Goal: Information Seeking & Learning: Learn about a topic

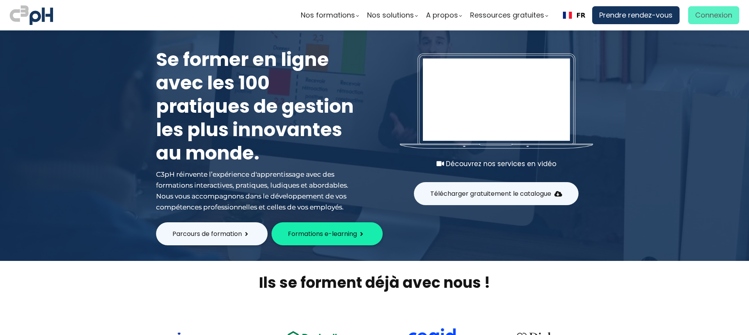
type input "frederic.bellavance@et.eurofinsca.com"
click at [706, 20] on span "Connexion" at bounding box center [713, 15] width 37 height 12
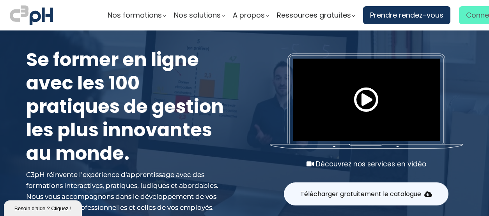
click at [473, 15] on span "Connexion" at bounding box center [484, 15] width 37 height 12
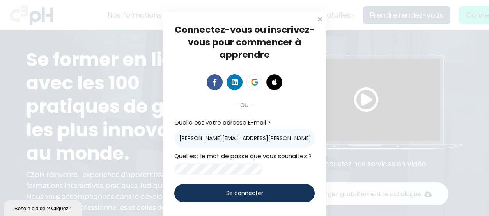
click at [226, 197] on span "Se connecter" at bounding box center [244, 193] width 37 height 8
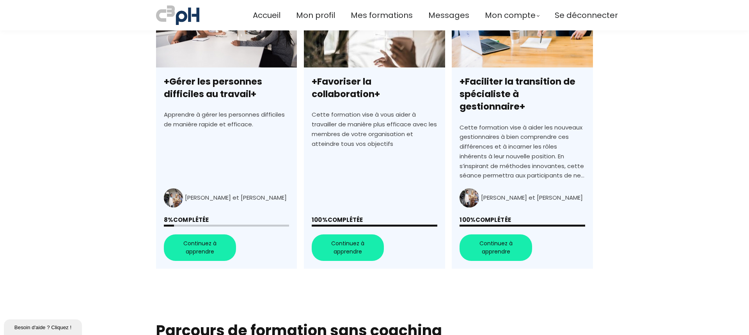
scroll to position [273, 0]
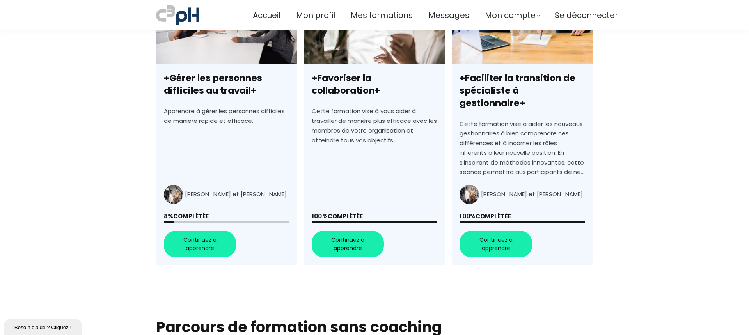
click at [489, 215] on link "+Faciliter la transition de spécialiste à gestionnaire+" at bounding box center [522, 125] width 141 height 281
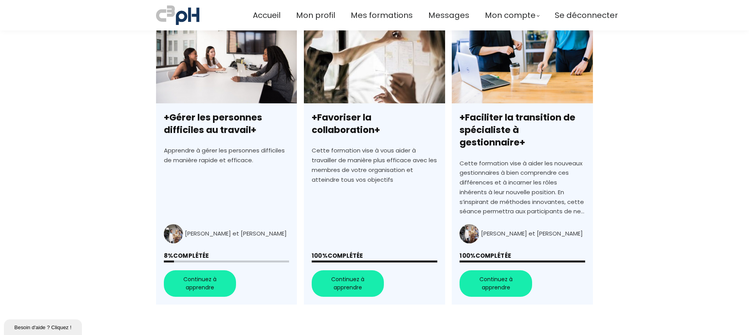
scroll to position [390, 0]
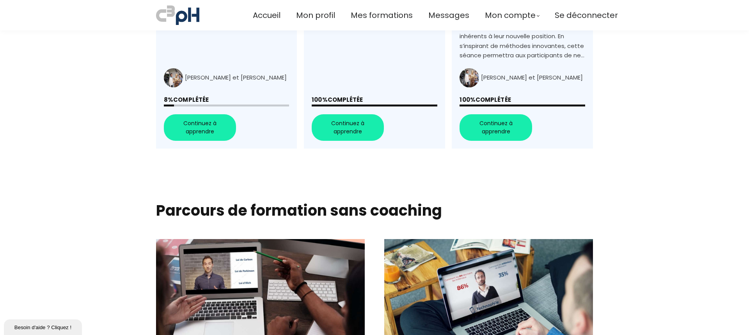
click at [186, 121] on link "+Gérer les personnes difficiles au travail+" at bounding box center [226, 8] width 141 height 281
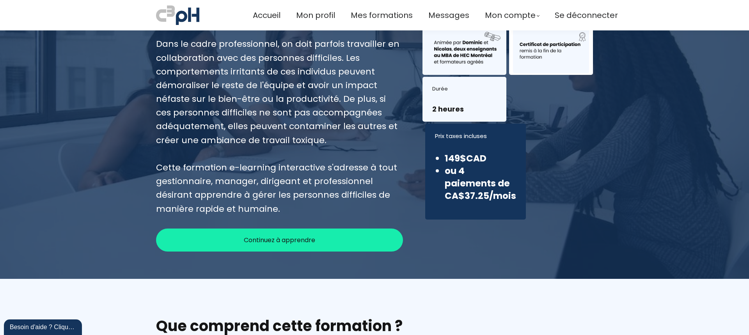
scroll to position [117, 0]
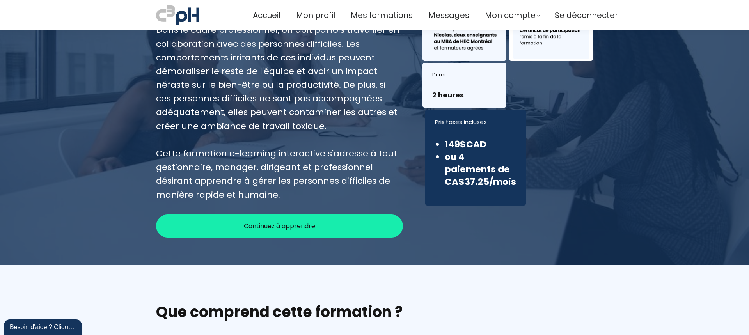
click at [280, 225] on span "Continuez à apprendre" at bounding box center [279, 226] width 71 height 10
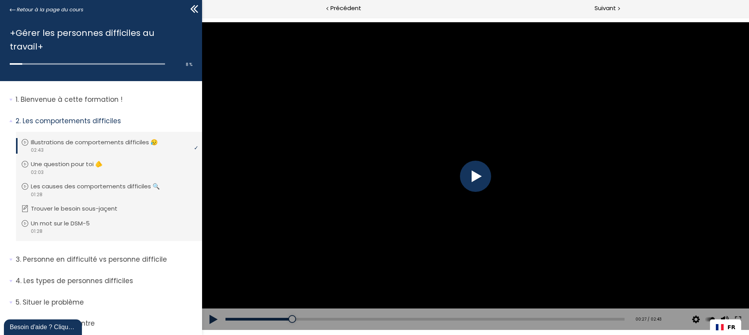
click at [479, 179] on div at bounding box center [475, 176] width 31 height 31
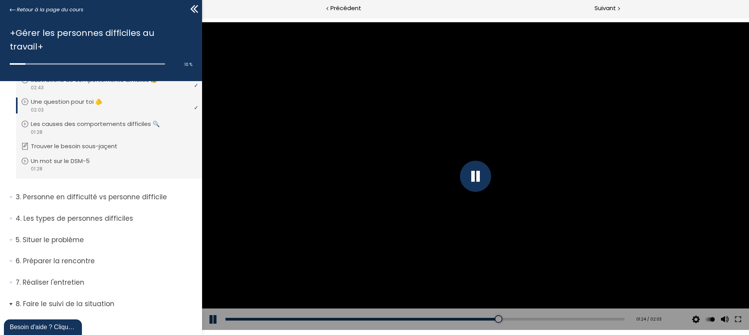
scroll to position [75, 0]
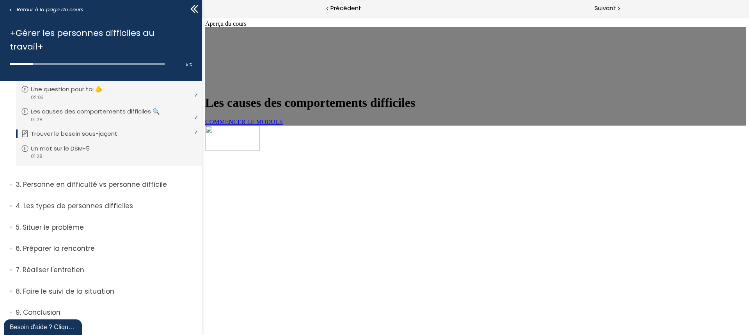
click at [283, 125] on span "COMMENCER LE MODULE" at bounding box center [244, 122] width 78 height 7
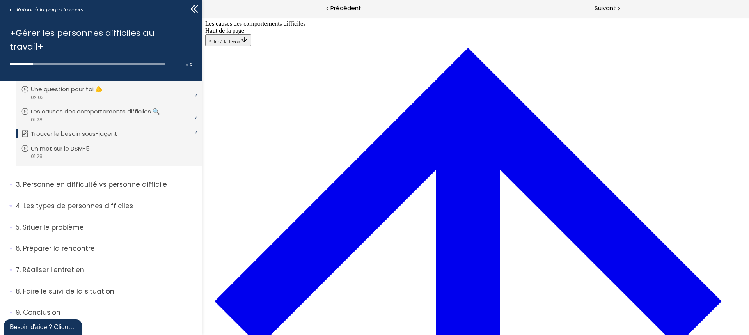
scroll to position [468, 0]
drag, startPoint x: 448, startPoint y: 164, endPoint x: 433, endPoint y: 181, distance: 23.0
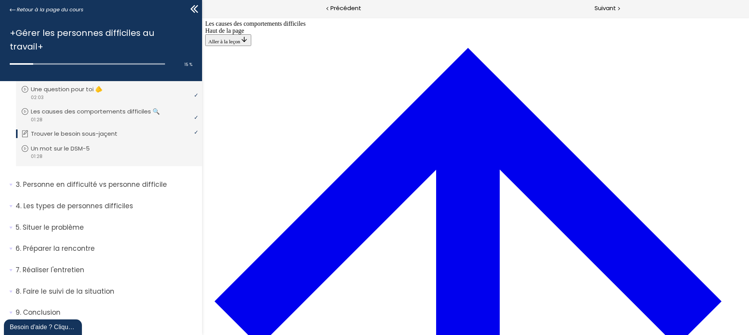
drag, startPoint x: 417, startPoint y: 266, endPoint x: 421, endPoint y: 82, distance: 183.4
drag, startPoint x: 398, startPoint y: 268, endPoint x: 401, endPoint y: 85, distance: 183.4
drag, startPoint x: 407, startPoint y: 268, endPoint x: 434, endPoint y: 86, distance: 183.4
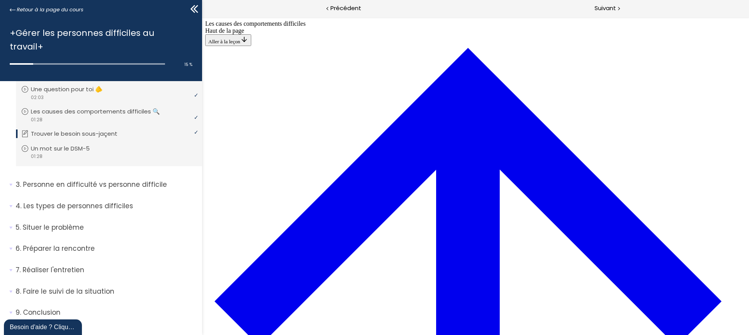
drag, startPoint x: 407, startPoint y: 192, endPoint x: 432, endPoint y: 227, distance: 42.8
drag, startPoint x: 434, startPoint y: 198, endPoint x: 455, endPoint y: 163, distance: 40.6
drag, startPoint x: 439, startPoint y: 198, endPoint x: 444, endPoint y: 185, distance: 14.6
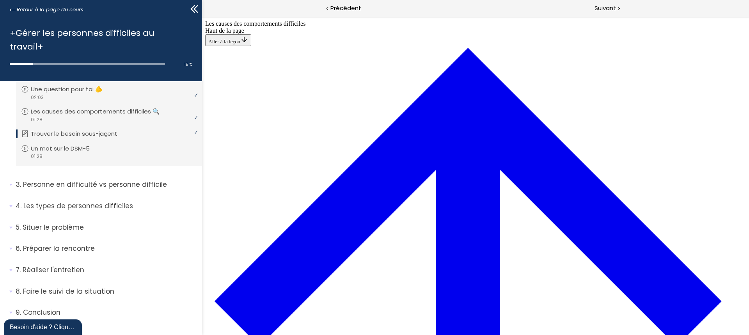
drag, startPoint x: 414, startPoint y: 199, endPoint x: 423, endPoint y: 195, distance: 9.4
drag, startPoint x: 423, startPoint y: 197, endPoint x: 444, endPoint y: 52, distance: 146.2
drag, startPoint x: 422, startPoint y: 197, endPoint x: 447, endPoint y: 271, distance: 78.0
drag, startPoint x: 439, startPoint y: 196, endPoint x: 446, endPoint y: 195, distance: 8.0
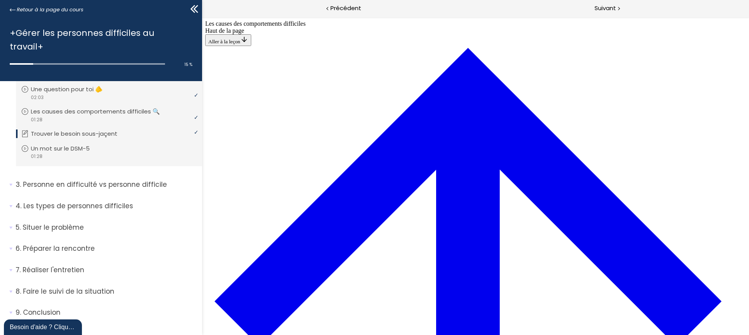
drag, startPoint x: 415, startPoint y: 127, endPoint x: 443, endPoint y: 130, distance: 28.2
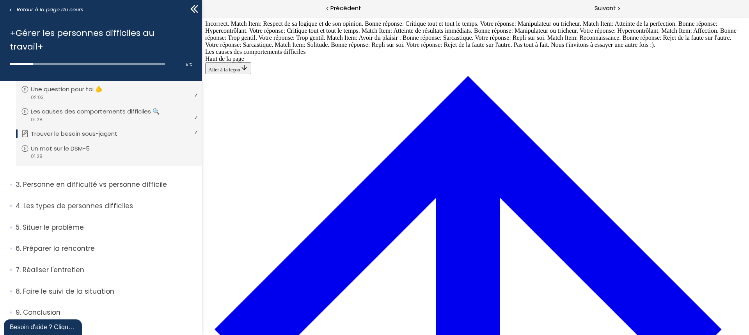
drag, startPoint x: 409, startPoint y: 289, endPoint x: 431, endPoint y: 258, distance: 38.1
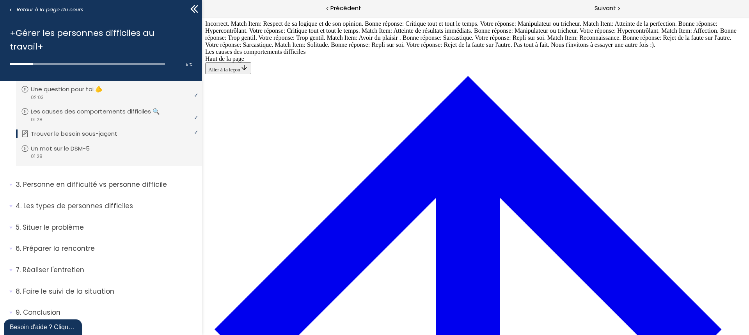
drag, startPoint x: 423, startPoint y: 288, endPoint x: 449, endPoint y: 216, distance: 76.6
drag, startPoint x: 414, startPoint y: 284, endPoint x: 437, endPoint y: 72, distance: 213.8
drag, startPoint x: 430, startPoint y: 106, endPoint x: 450, endPoint y: 249, distance: 144.3
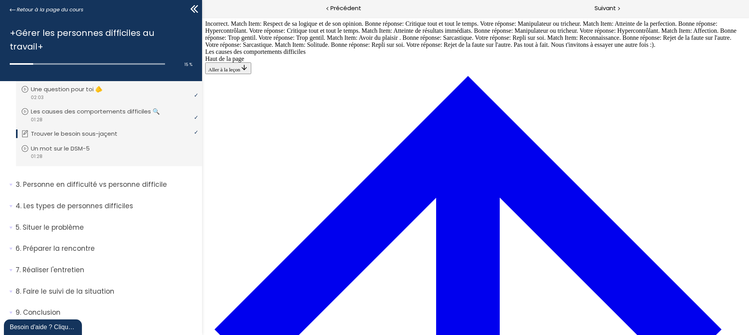
drag, startPoint x: 433, startPoint y: 106, endPoint x: 456, endPoint y: 105, distance: 22.6
drag, startPoint x: 433, startPoint y: 215, endPoint x: 450, endPoint y: 213, distance: 16.8
drag, startPoint x: 450, startPoint y: 213, endPoint x: 473, endPoint y: 214, distance: 22.6
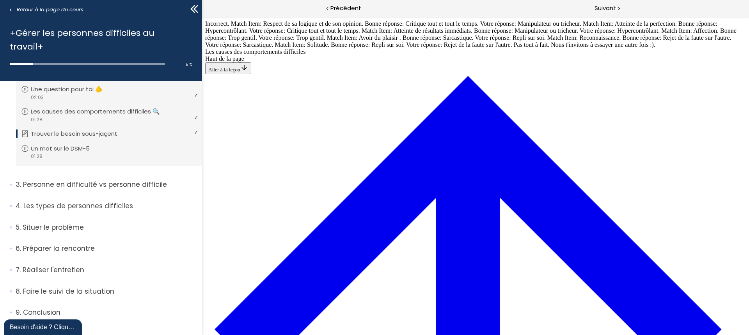
drag, startPoint x: 426, startPoint y: 284, endPoint x: 449, endPoint y: 285, distance: 23.0
drag, startPoint x: 421, startPoint y: 143, endPoint x: 442, endPoint y: 143, distance: 21.1
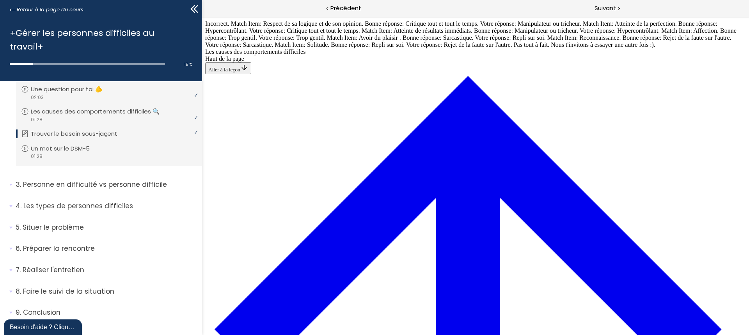
drag, startPoint x: 428, startPoint y: 177, endPoint x: 449, endPoint y: 212, distance: 40.9
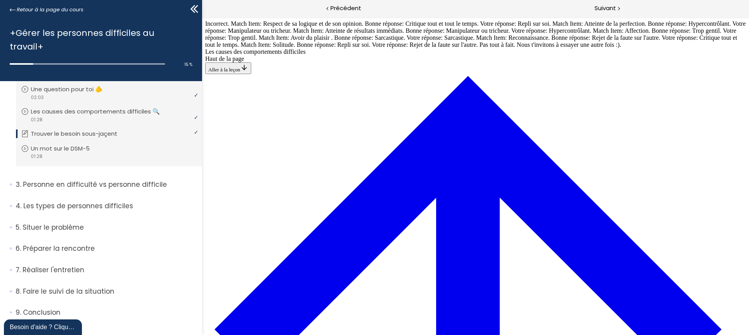
drag, startPoint x: 435, startPoint y: 142, endPoint x: 458, endPoint y: 176, distance: 41.1
drag, startPoint x: 450, startPoint y: 248, endPoint x: 472, endPoint y: 284, distance: 42.2
drag, startPoint x: 452, startPoint y: 249, endPoint x: 476, endPoint y: 143, distance: 108.5
drag, startPoint x: 442, startPoint y: 106, endPoint x: 467, endPoint y: 104, distance: 25.4
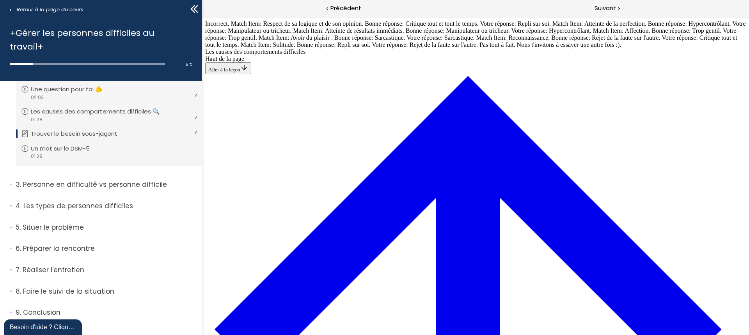
drag, startPoint x: 439, startPoint y: 71, endPoint x: 463, endPoint y: 71, distance: 24.6
drag, startPoint x: 436, startPoint y: 249, endPoint x: 458, endPoint y: 248, distance: 22.7
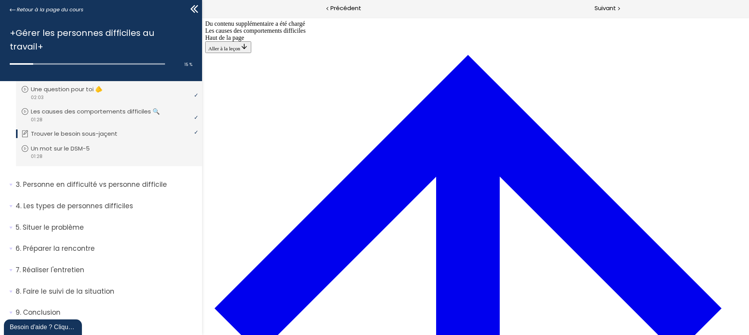
scroll to position [393, 0]
click at [610, 11] on span "Suivant" at bounding box center [605, 9] width 21 height 10
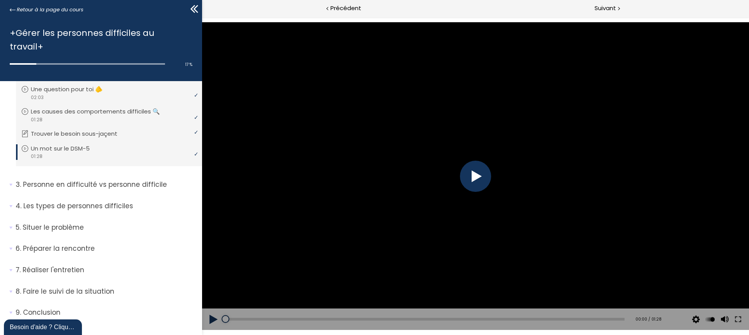
click at [479, 179] on div at bounding box center [475, 176] width 31 height 31
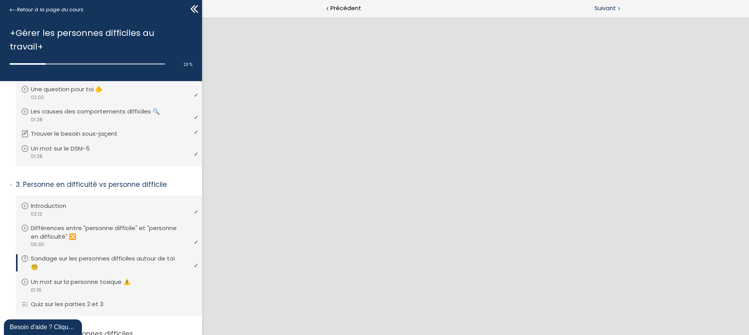
click at [607, 8] on span "Suivant" at bounding box center [605, 9] width 21 height 10
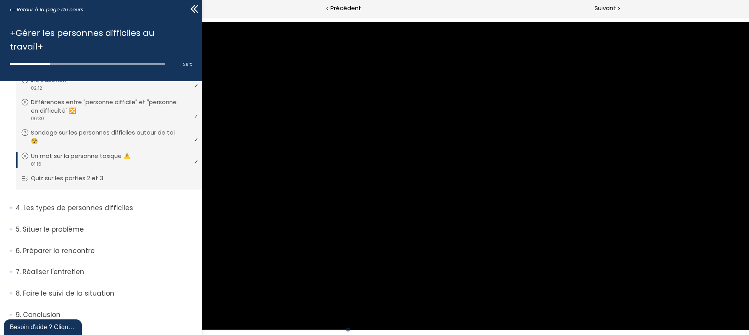
scroll to position [203, 0]
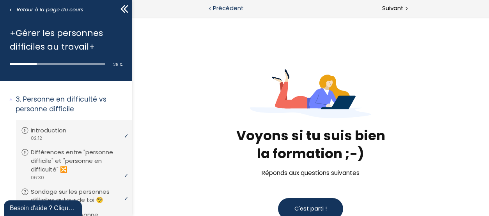
scroll to position [255, 0]
